Goal: Task Accomplishment & Management: Manage account settings

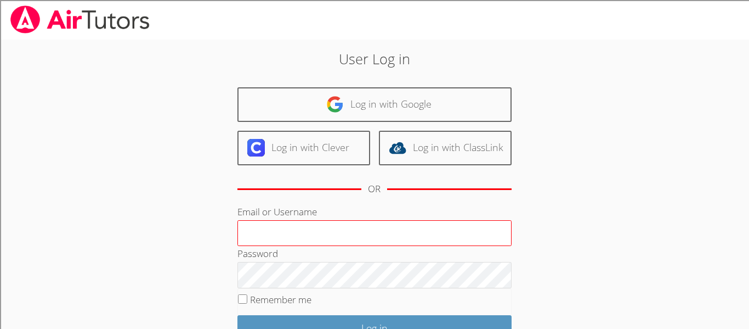
click at [329, 237] on input "Email or Username" at bounding box center [374, 233] width 274 height 26
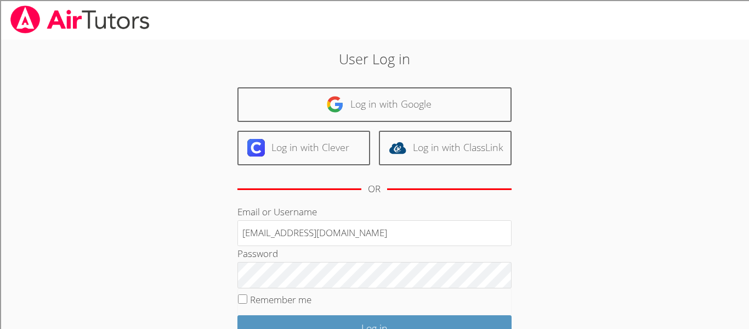
type input "[EMAIL_ADDRESS][DOMAIN_NAME]"
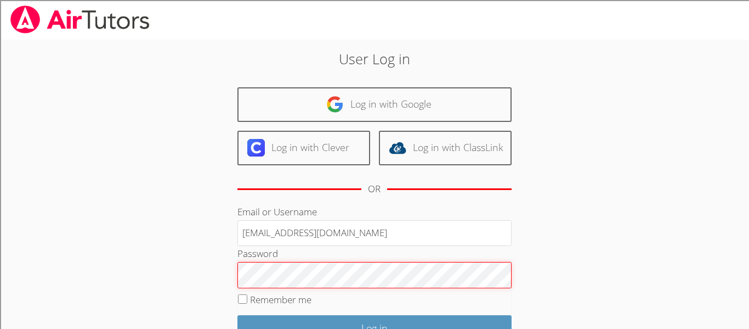
click at [237, 315] on input "Log in" at bounding box center [374, 328] width 274 height 26
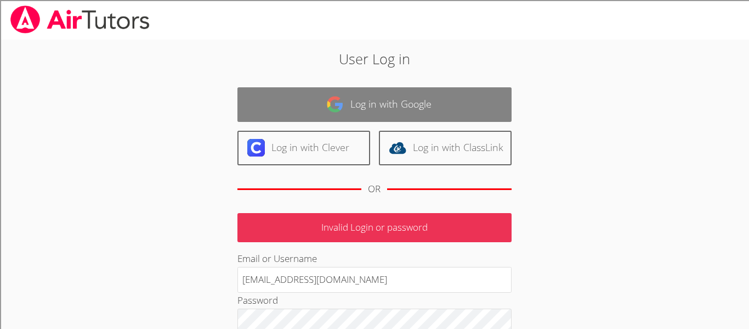
click at [353, 106] on link "Log in with Google" at bounding box center [374, 104] width 274 height 35
